Goal: Entertainment & Leisure: Consume media (video, audio)

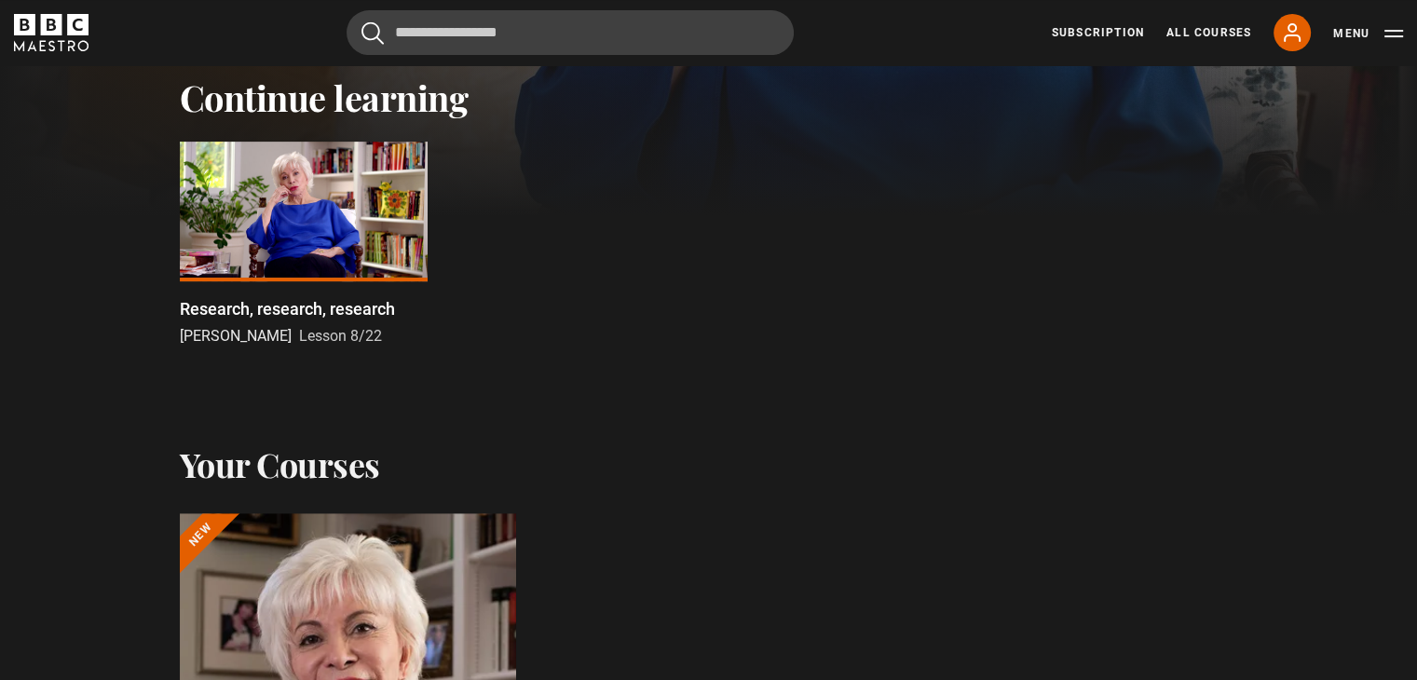
click at [293, 187] on div at bounding box center [304, 212] width 248 height 140
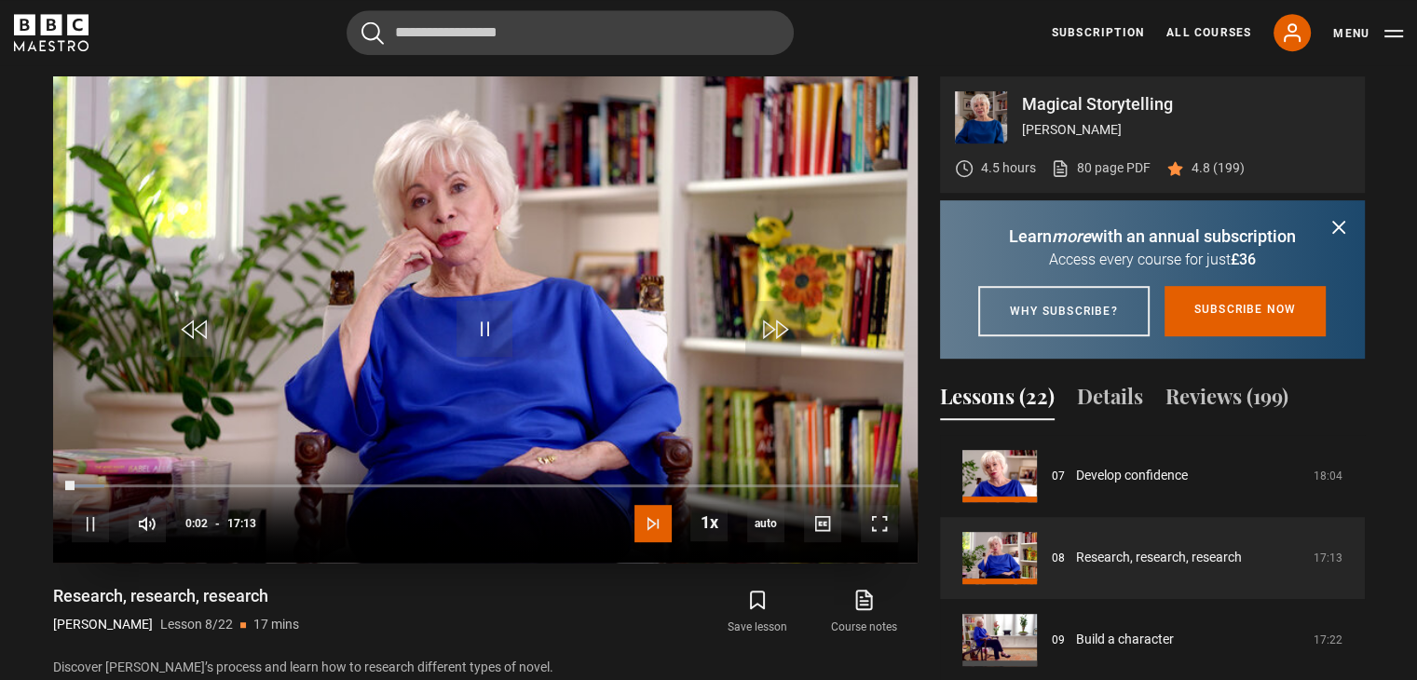
click at [659, 530] on span "Video Player" at bounding box center [652, 523] width 37 height 37
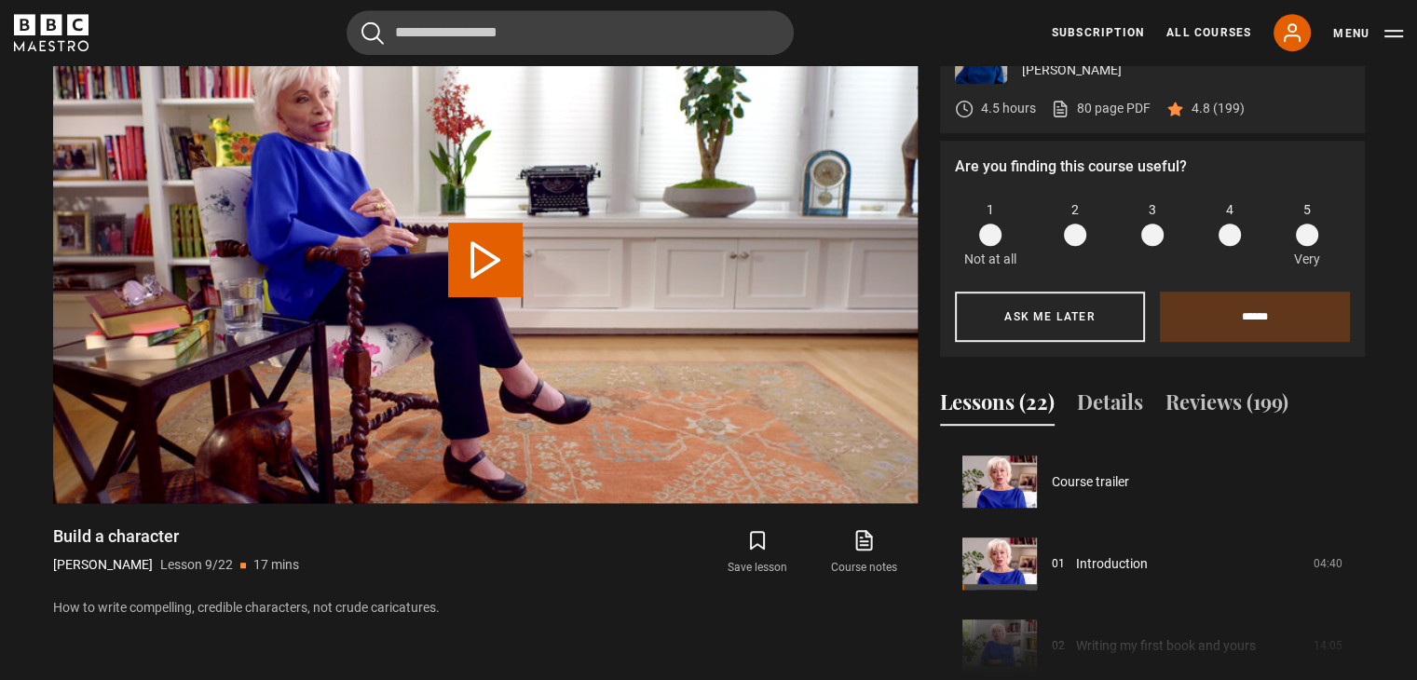
scroll to position [656, 0]
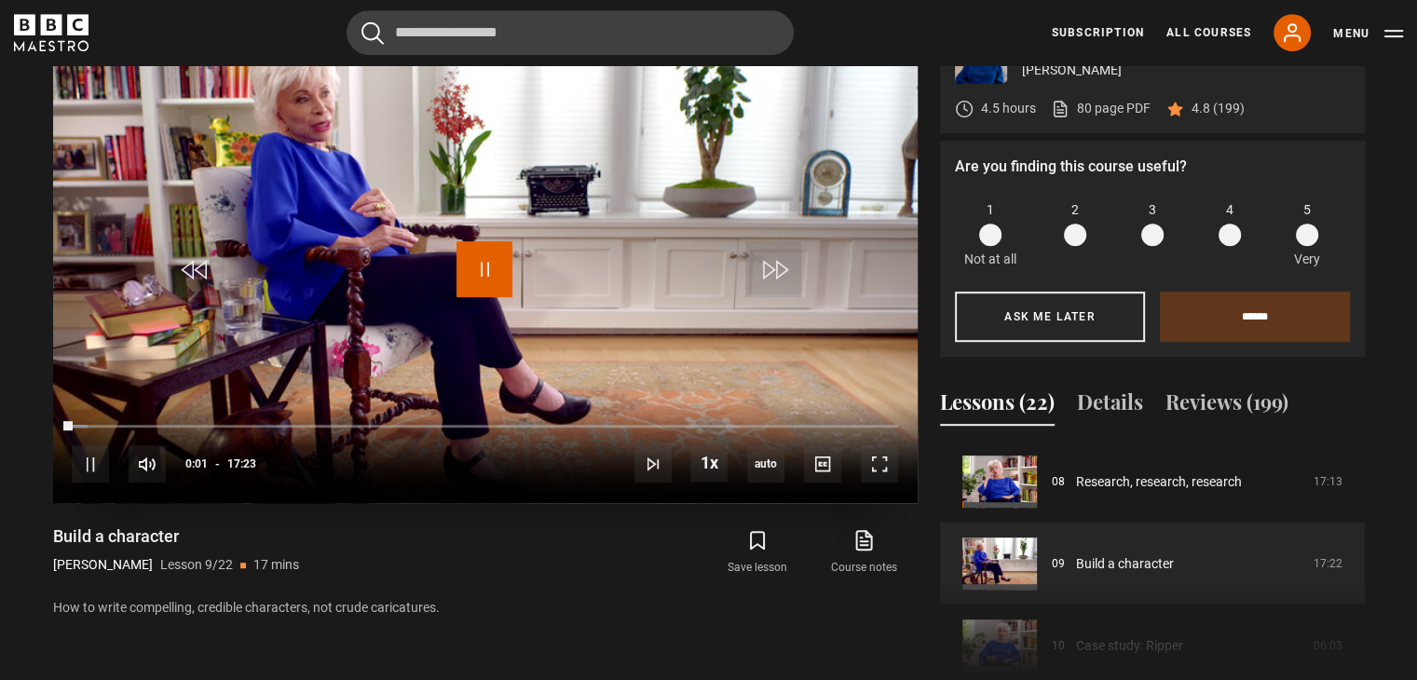
click at [483, 272] on span "Video Player" at bounding box center [484, 269] width 56 height 56
click at [882, 464] on span "Video Player" at bounding box center [879, 463] width 37 height 37
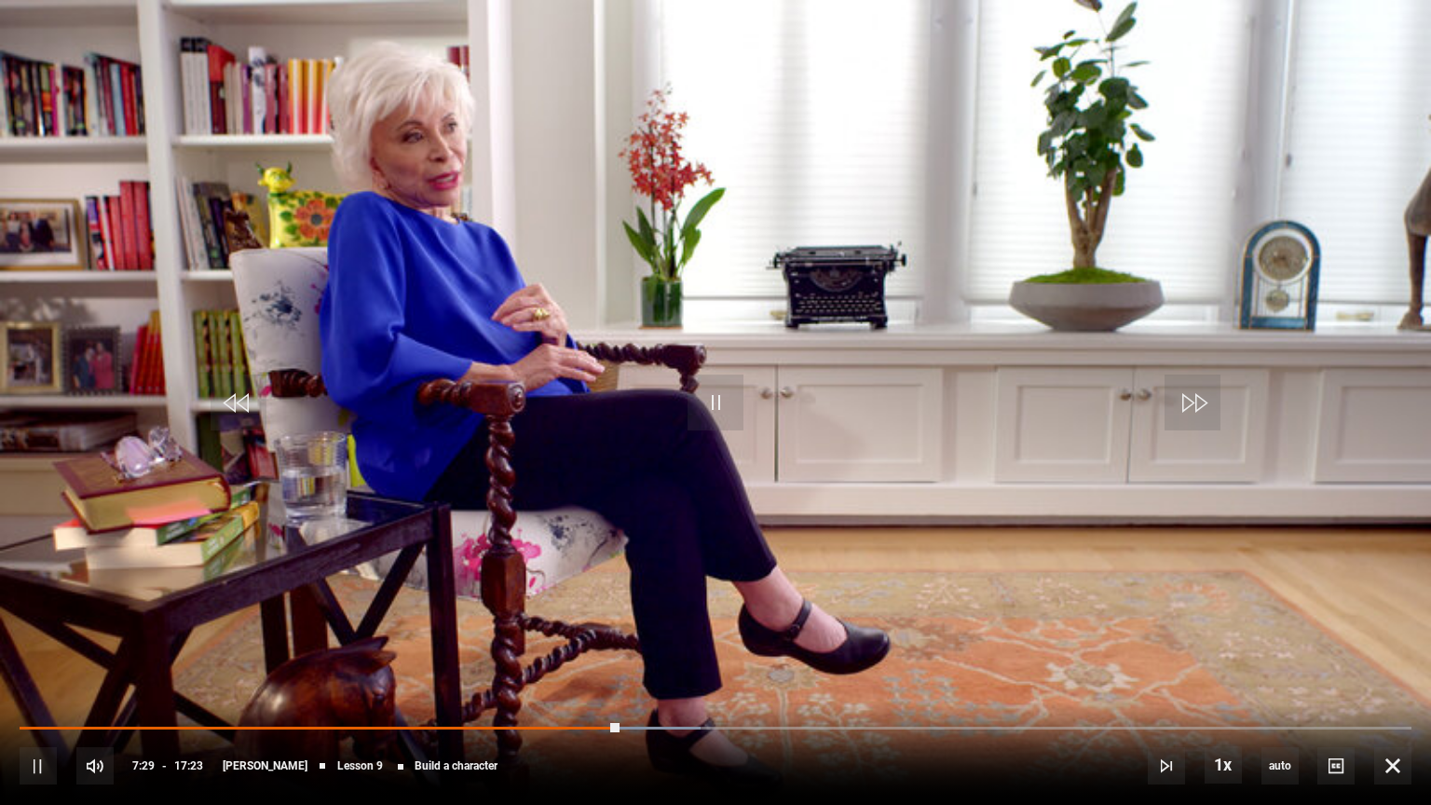
click at [574, 679] on div "10s Skip Back 10 seconds Pause 10s Skip Forward 10 seconds Loaded : 48.90% 17:0…" at bounding box center [715, 752] width 1431 height 103
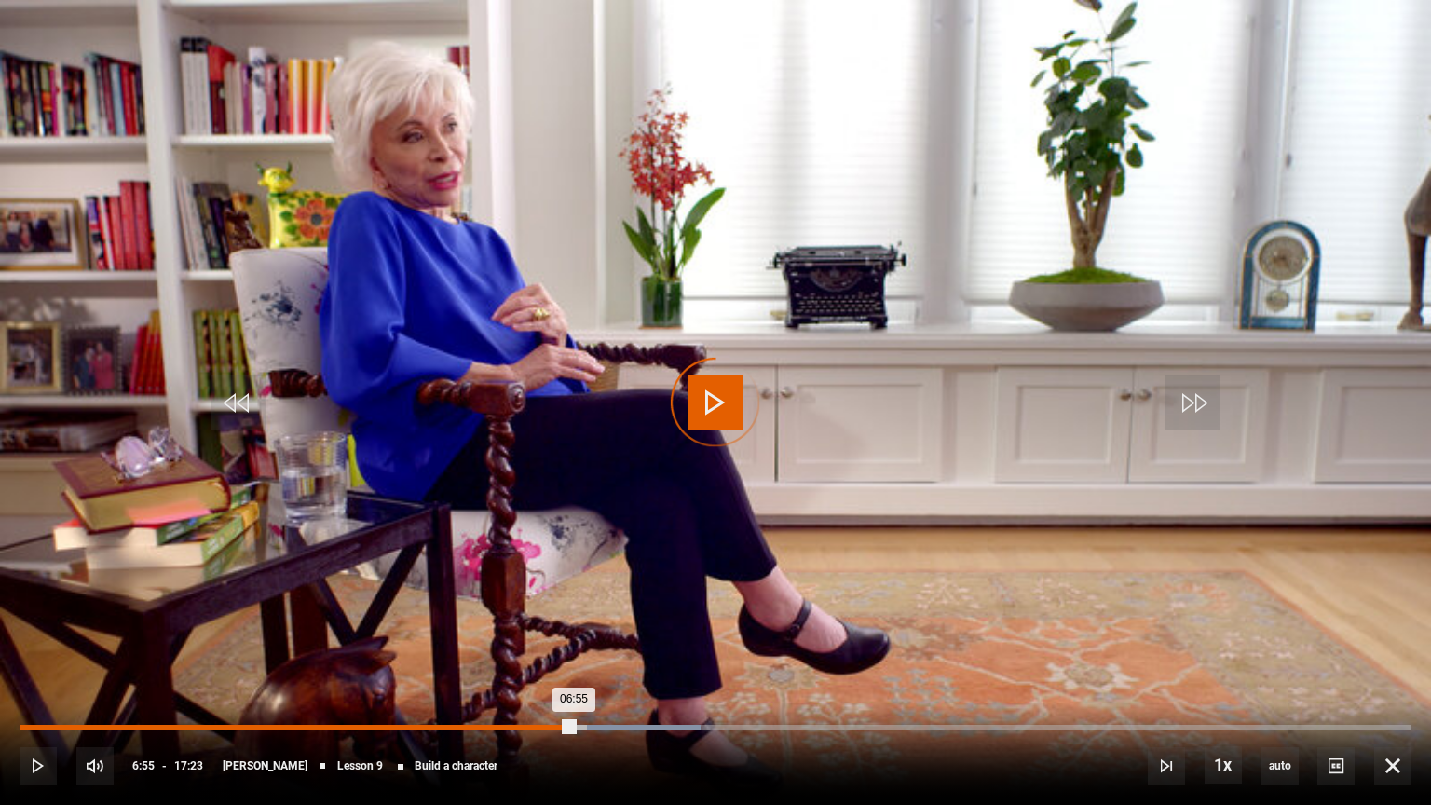
click at [574, 679] on div "Loaded : 48.90% 06:55 06:55" at bounding box center [716, 728] width 1392 height 6
click at [574, 679] on div "Loaded : 0.00% 06:55 06:55" at bounding box center [716, 728] width 1392 height 6
click at [581, 679] on div "Loaded : 43.14% 07:00 07:00" at bounding box center [716, 728] width 1392 height 6
click at [589, 679] on div "Loaded : 46.50% 07:05 07:03" at bounding box center [716, 728] width 1392 height 6
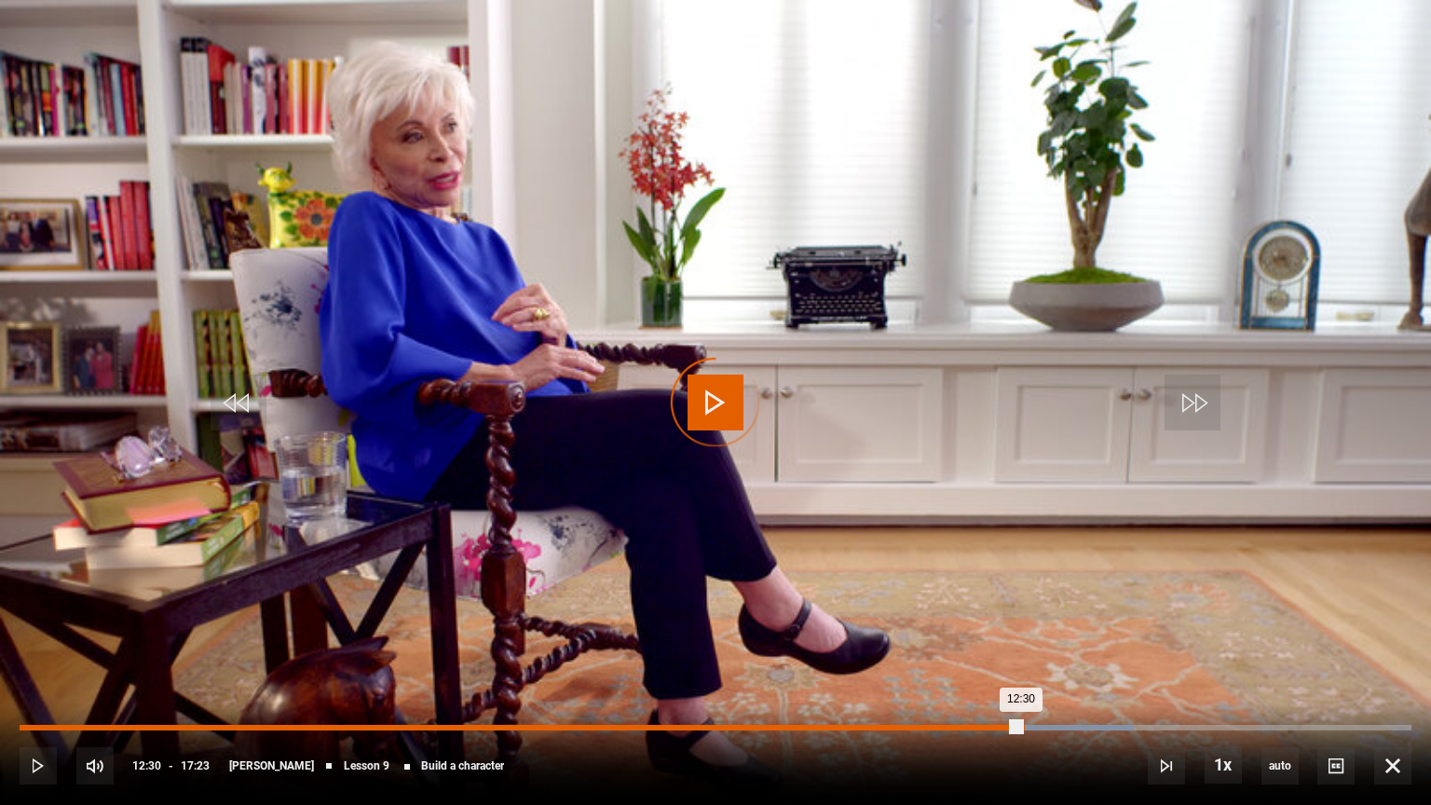
click at [1021, 679] on div "12:30" at bounding box center [520, 728] width 1001 height 6
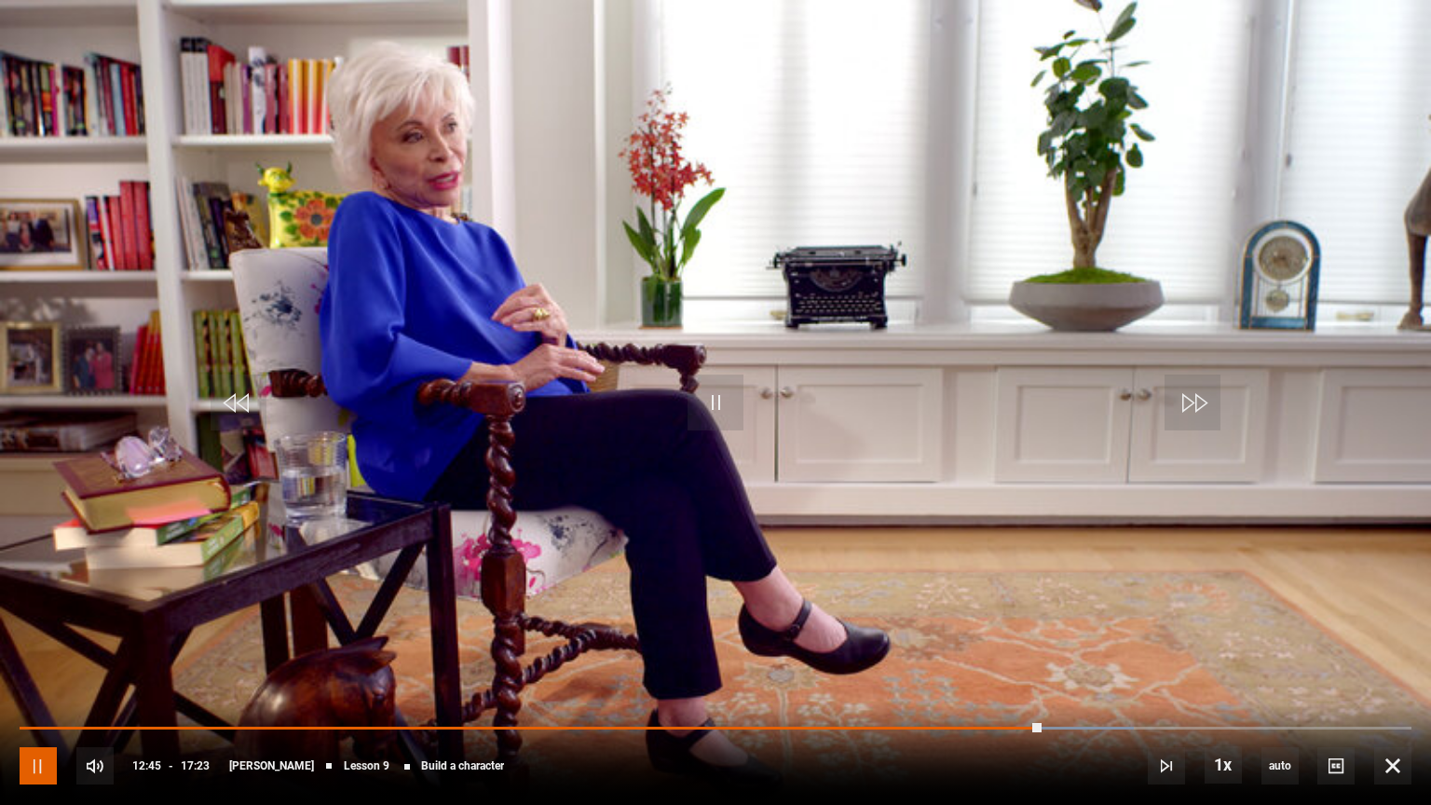
click at [37, 679] on span "Video Player" at bounding box center [38, 765] width 37 height 37
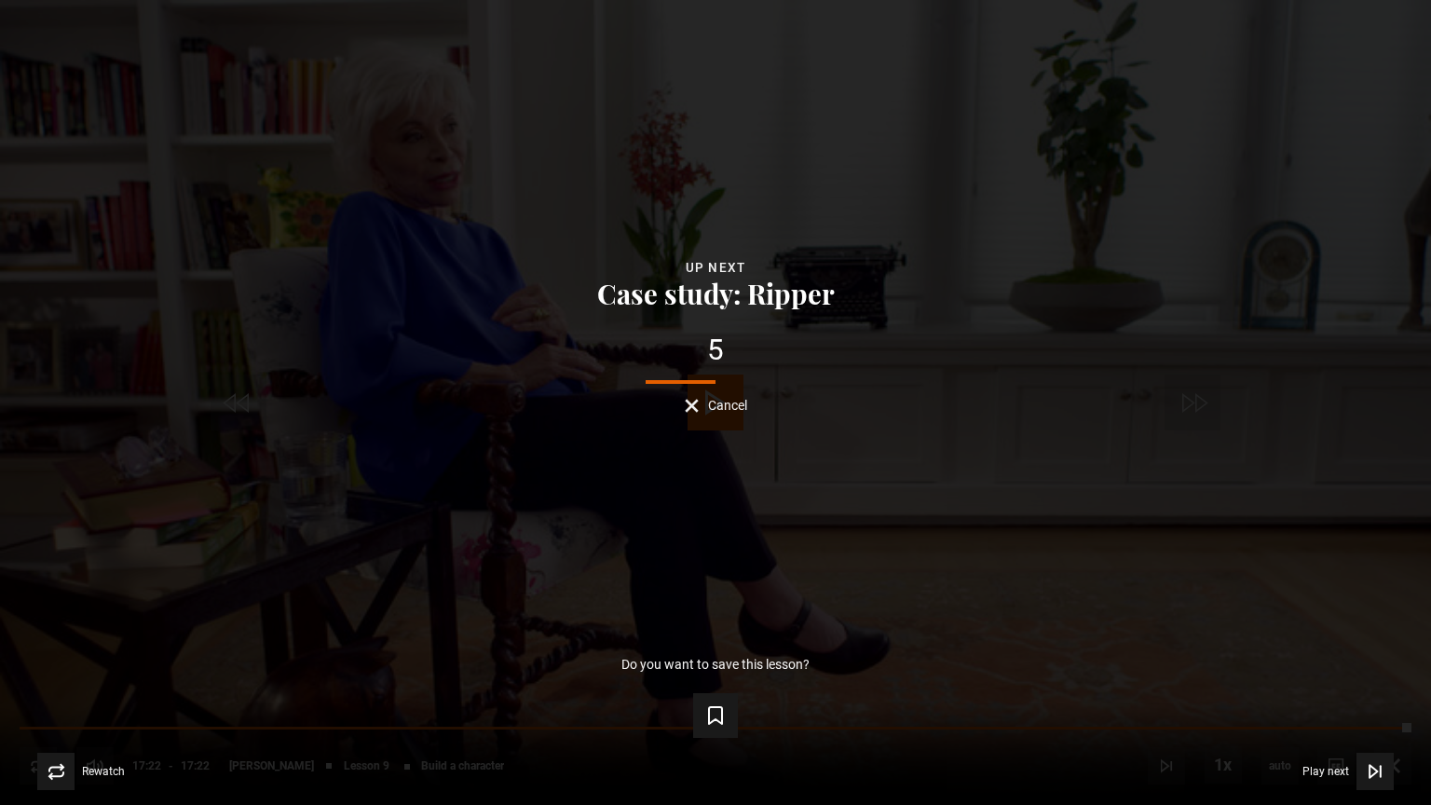
click at [721, 414] on div "Lesson Completed Up next Case study: Ripper 5 Cancel Do you want to save this l…" at bounding box center [715, 402] width 1431 height 805
click at [713, 408] on span "Cancel" at bounding box center [727, 405] width 39 height 13
